Goal: Navigation & Orientation: Find specific page/section

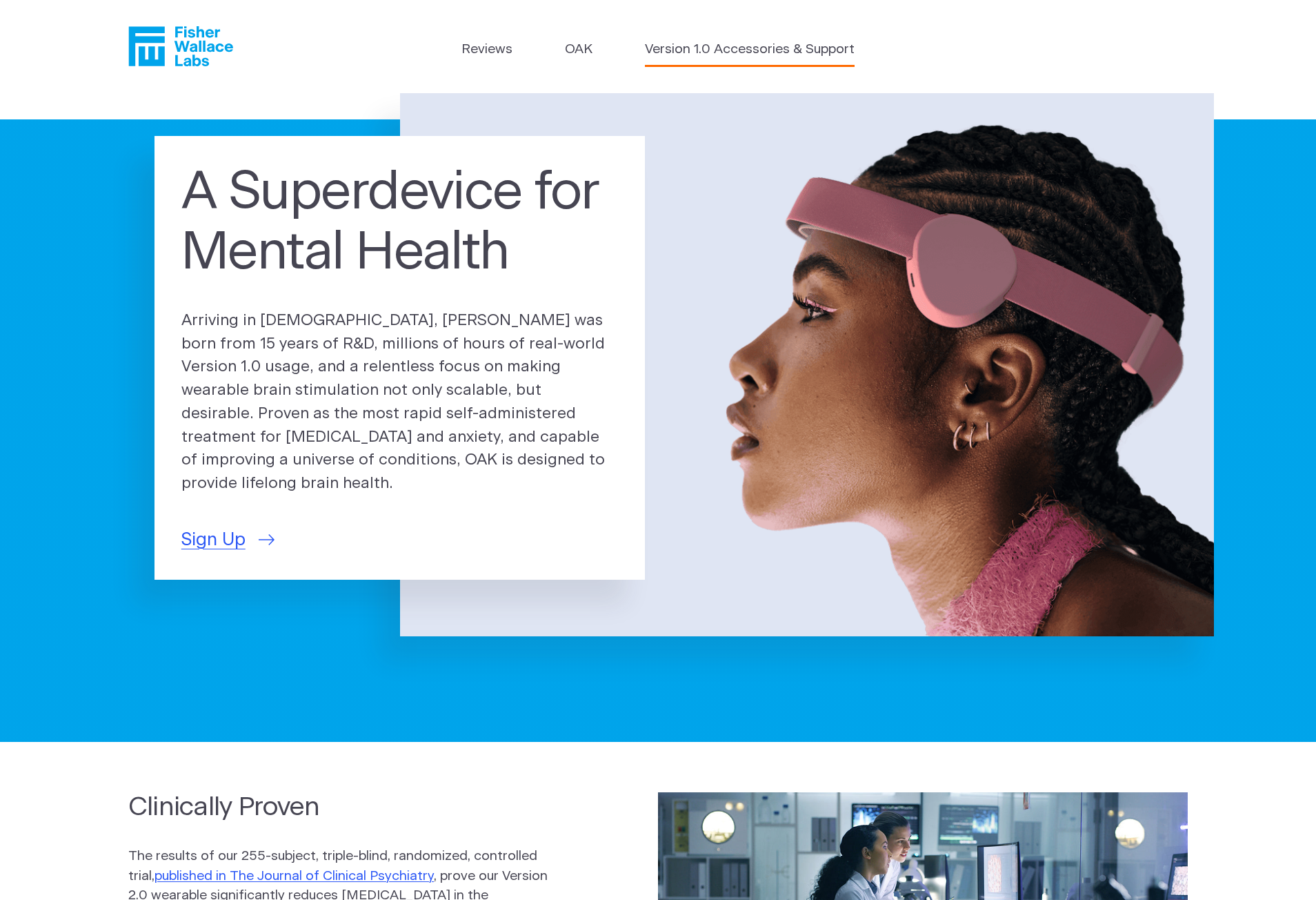
click at [732, 51] on link "Version 1.0 Accessories & Support" at bounding box center [750, 50] width 210 height 20
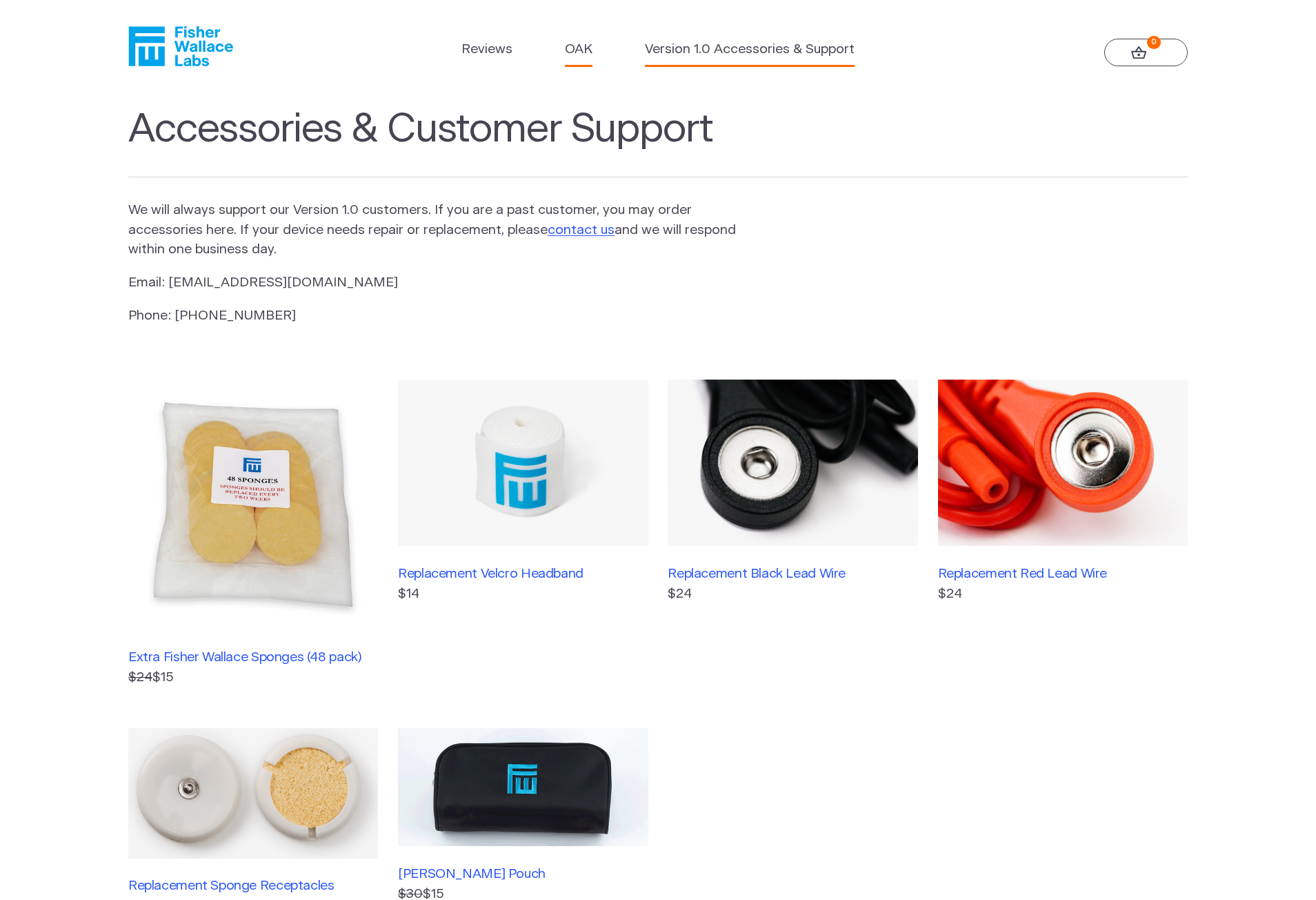
click at [586, 46] on link "OAK" at bounding box center [579, 50] width 28 height 20
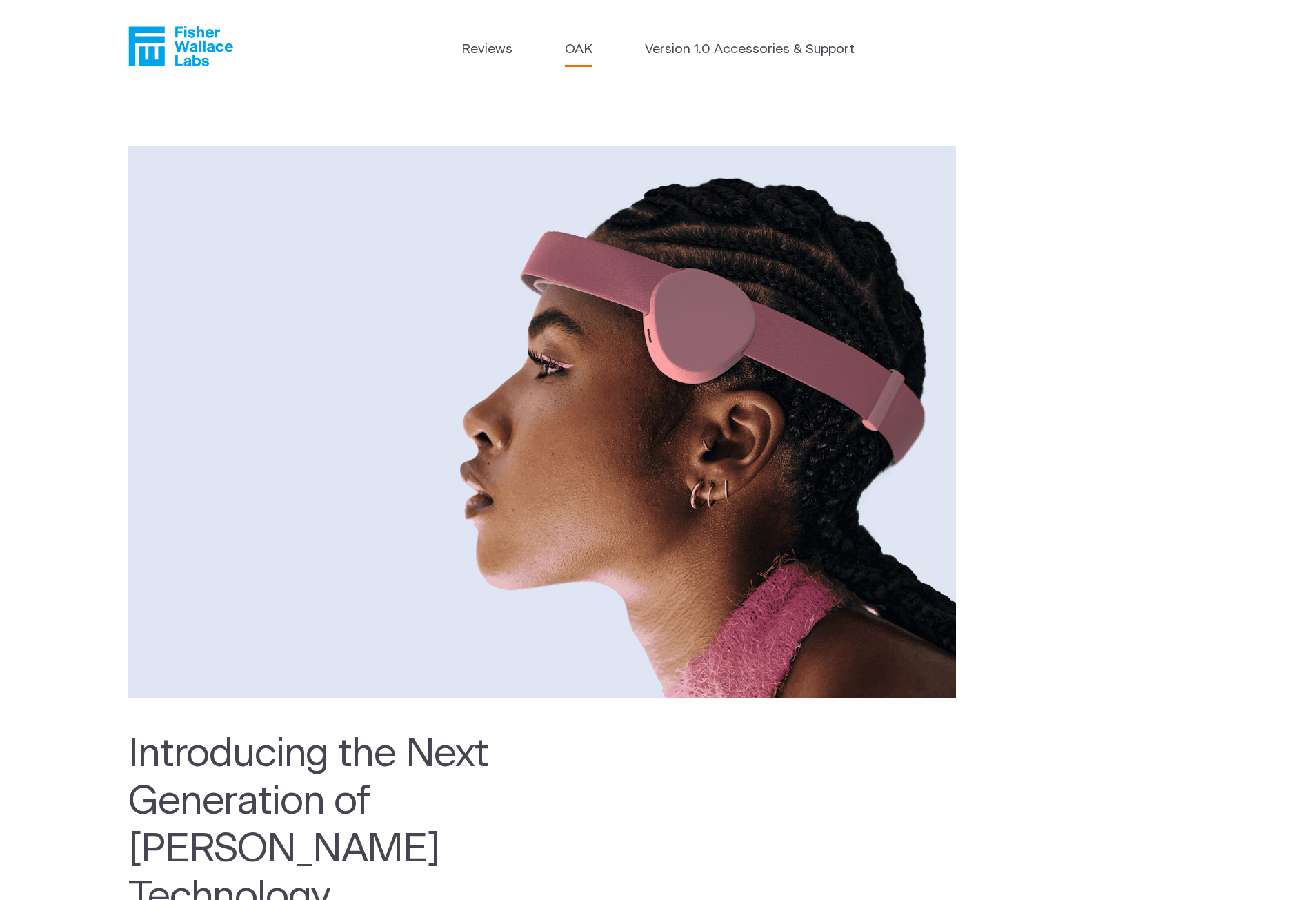
drag, startPoint x: 583, startPoint y: 553, endPoint x: 617, endPoint y: 378, distance: 178.3
click at [503, 39] on header "Reviews OAK Version 1.0 Accessories & Support" at bounding box center [658, 47] width 1316 height 94
click at [503, 44] on link "Reviews" at bounding box center [486, 50] width 51 height 20
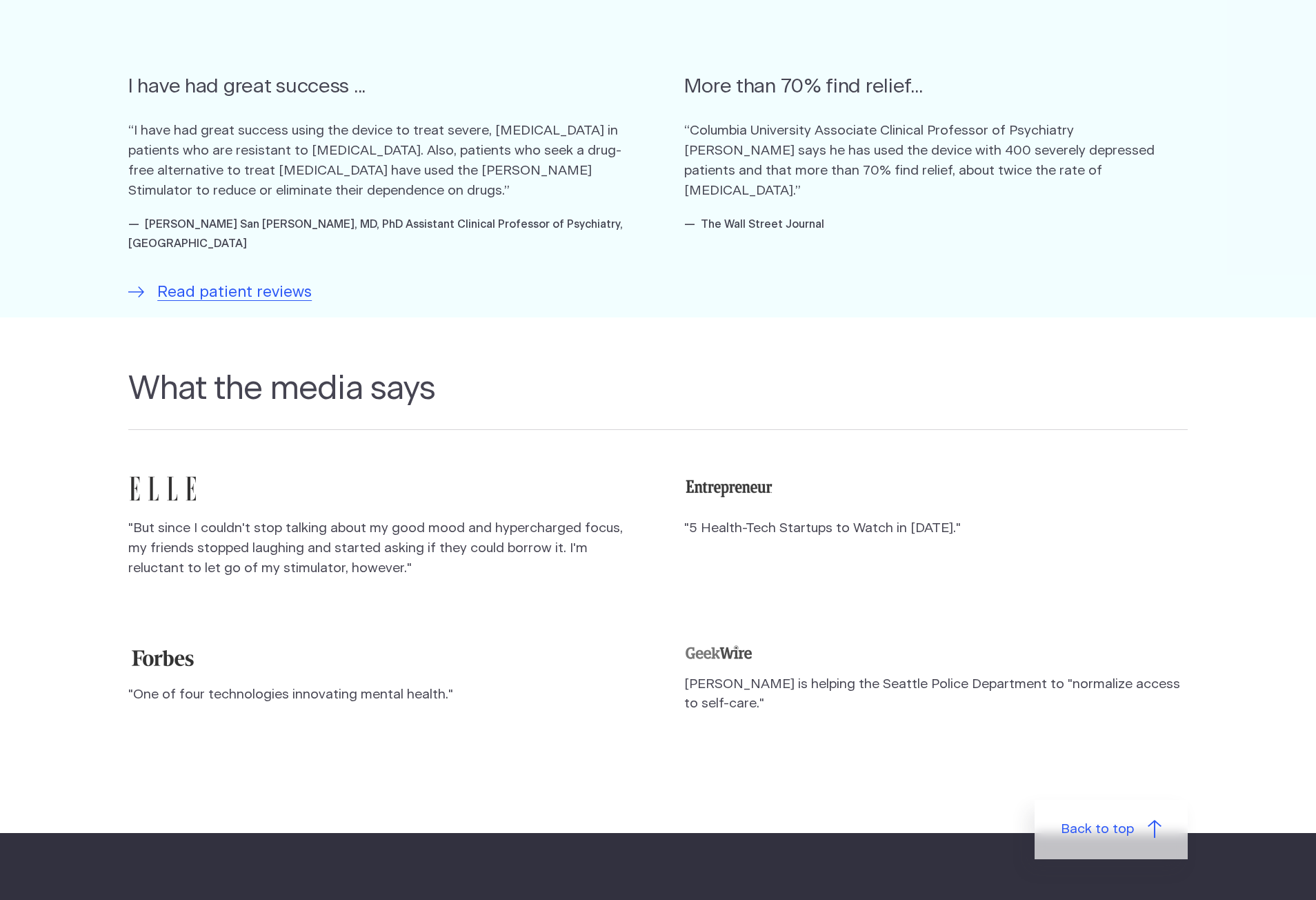
scroll to position [830, 0]
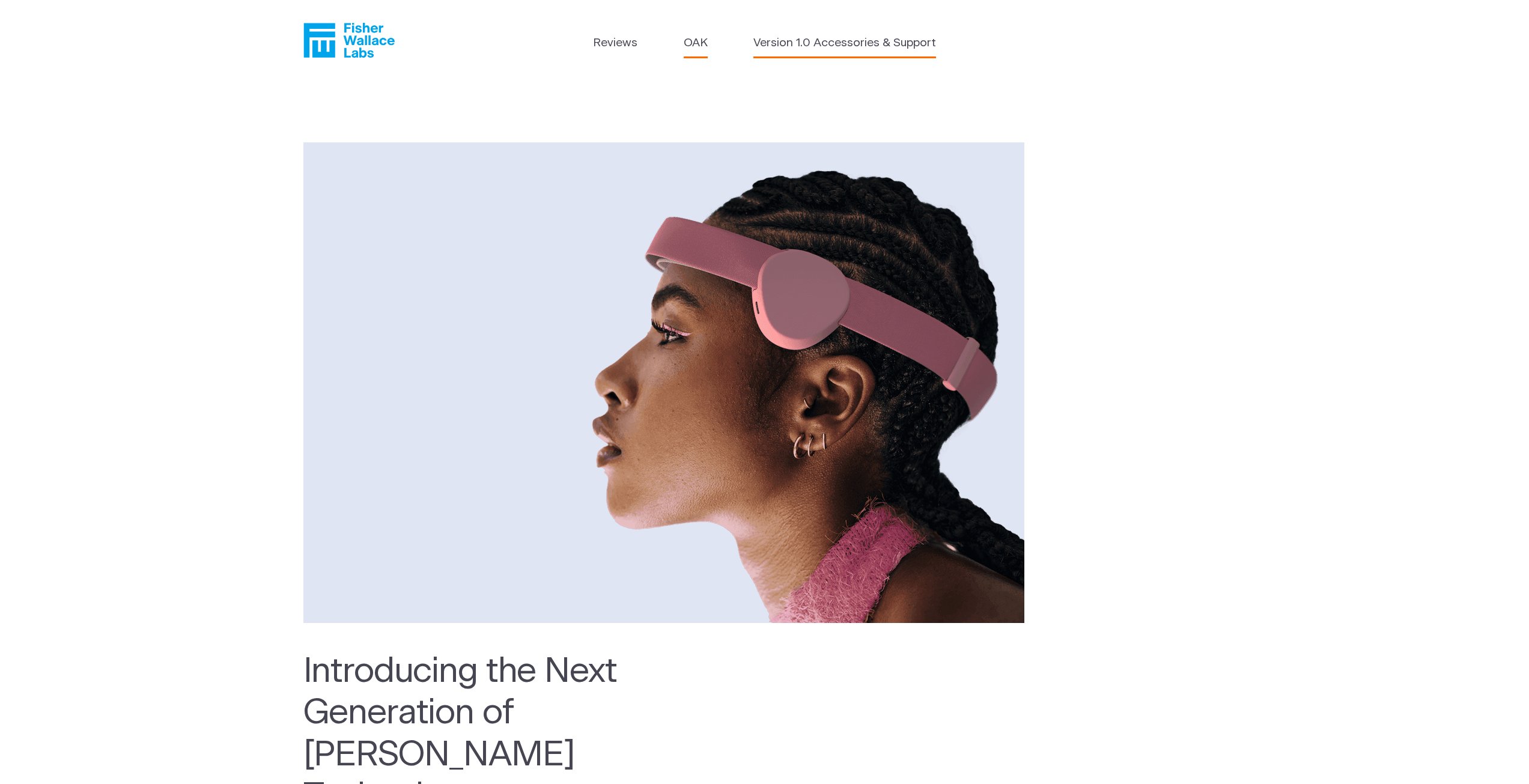
click at [785, 38] on link "Version 1.0 Accessories & Support" at bounding box center [845, 43] width 183 height 17
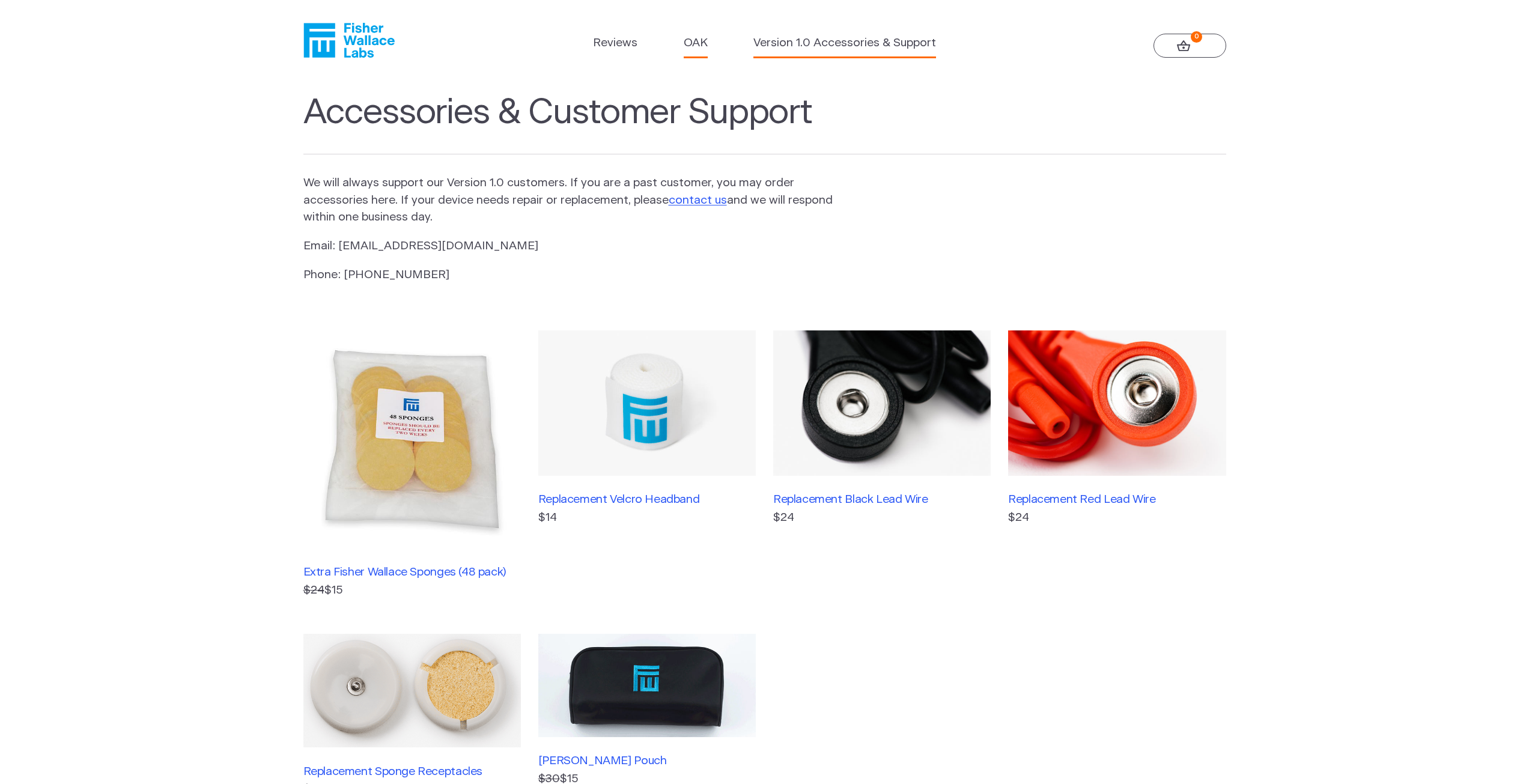
click at [693, 47] on link "OAK" at bounding box center [695, 43] width 24 height 17
